Goal: Task Accomplishment & Management: Manage account settings

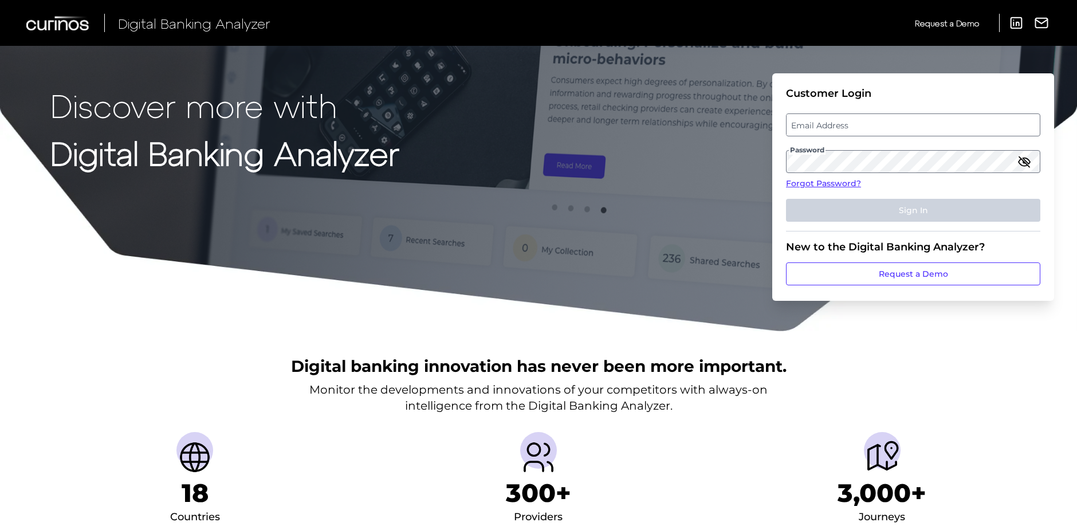
click at [831, 123] on label "Email Address" at bounding box center [913, 125] width 253 height 21
click at [831, 123] on input "email" at bounding box center [913, 124] width 254 height 23
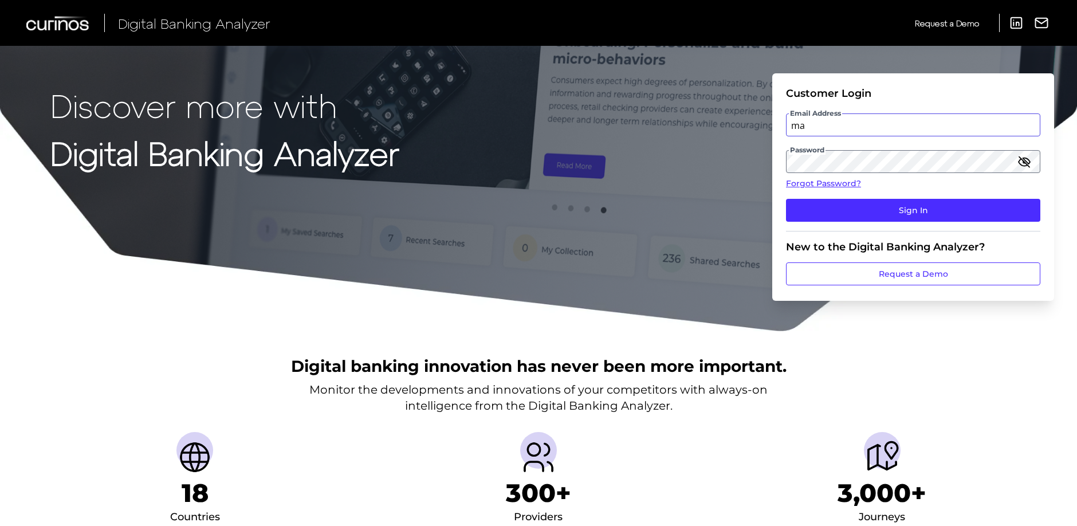
type input "[PERSON_NAME][EMAIL_ADDRESS][DOMAIN_NAME]"
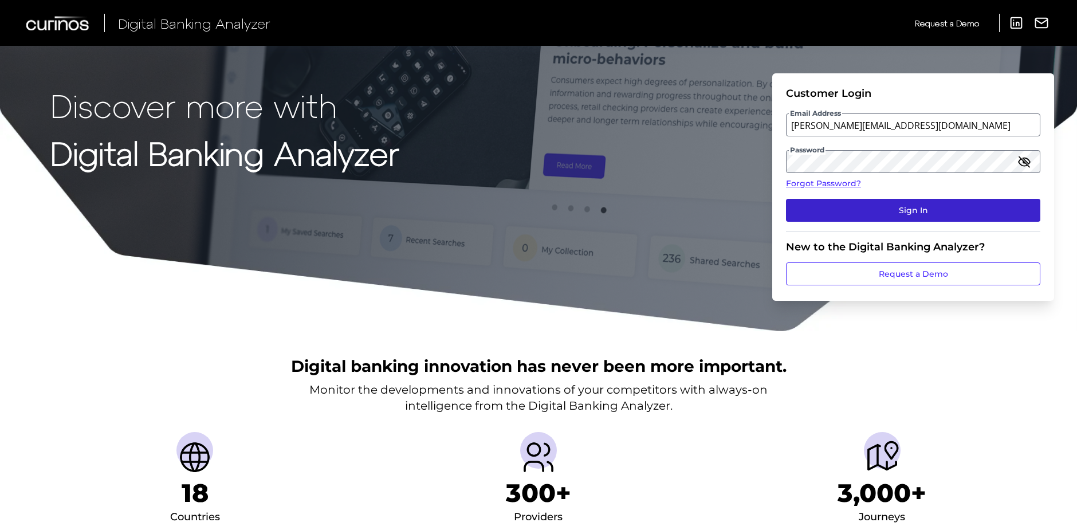
click at [893, 210] on button "Sign In" at bounding box center [913, 210] width 254 height 23
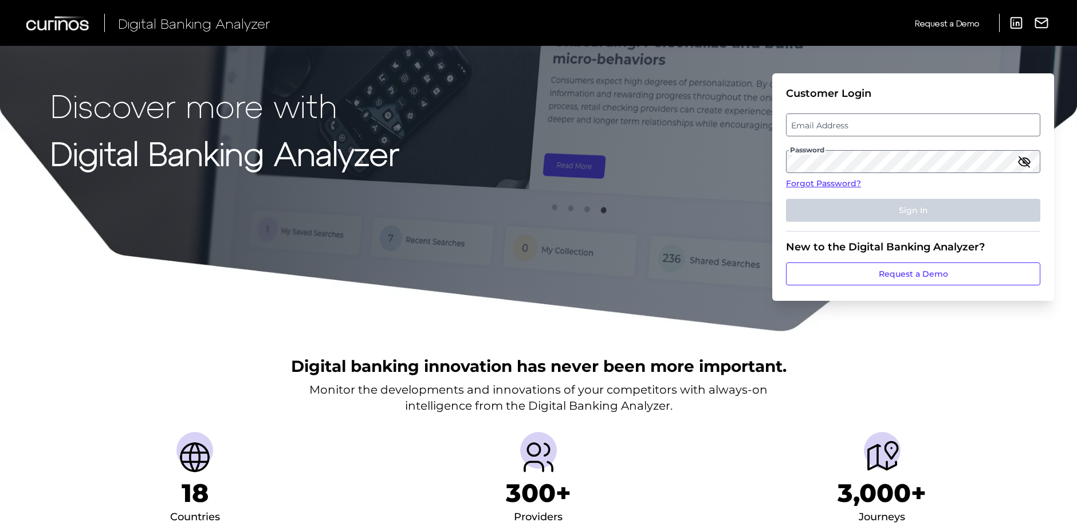
click at [878, 125] on label "Email Address" at bounding box center [913, 125] width 253 height 21
click at [878, 125] on input "email" at bounding box center [913, 124] width 254 height 23
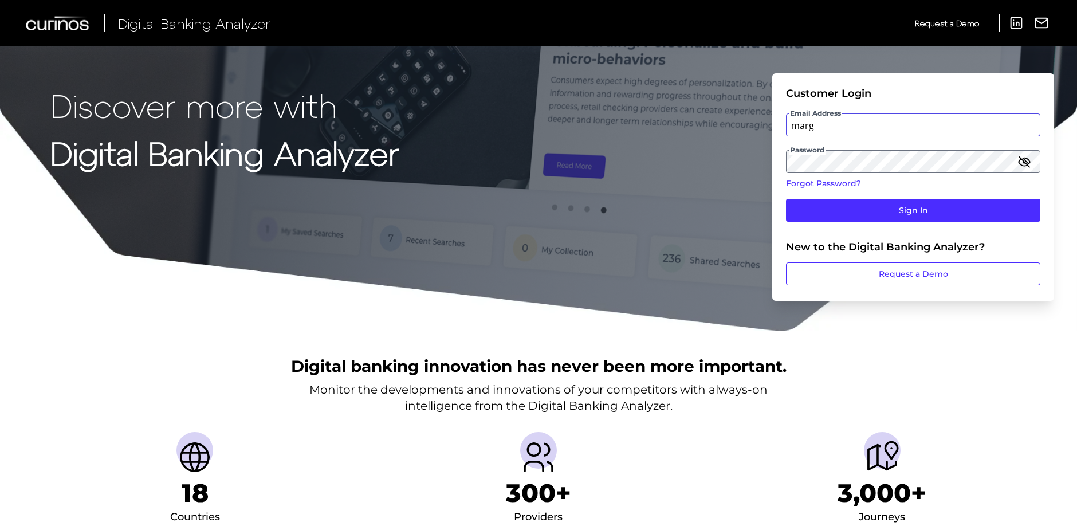
type input "[PERSON_NAME][EMAIL_ADDRESS][DOMAIN_NAME]"
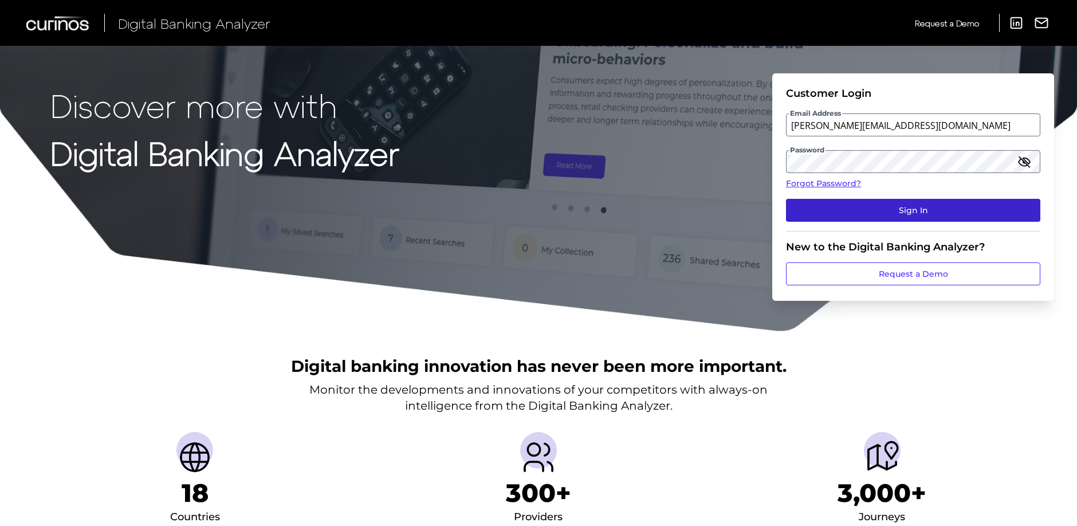
click at [885, 207] on button "Sign In" at bounding box center [913, 210] width 254 height 23
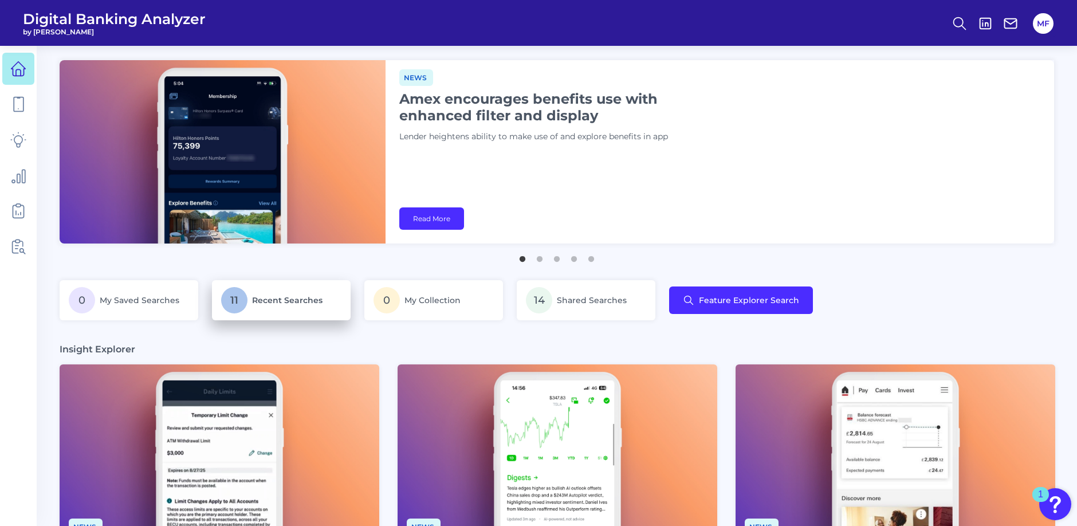
click at [314, 304] on span "Recent Searches" at bounding box center [287, 300] width 70 height 10
